Goal: Task Accomplishment & Management: Manage account settings

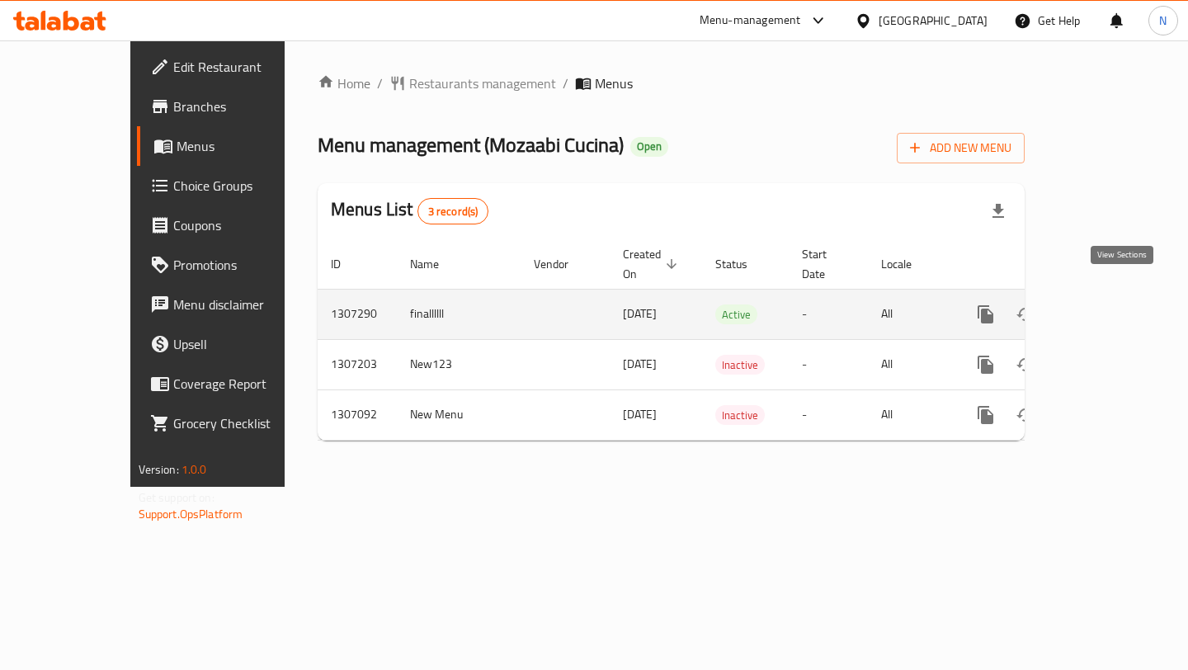
click at [1114, 304] on icon "enhanced table" at bounding box center [1105, 314] width 20 height 20
